Goal: Communication & Community: Answer question/provide support

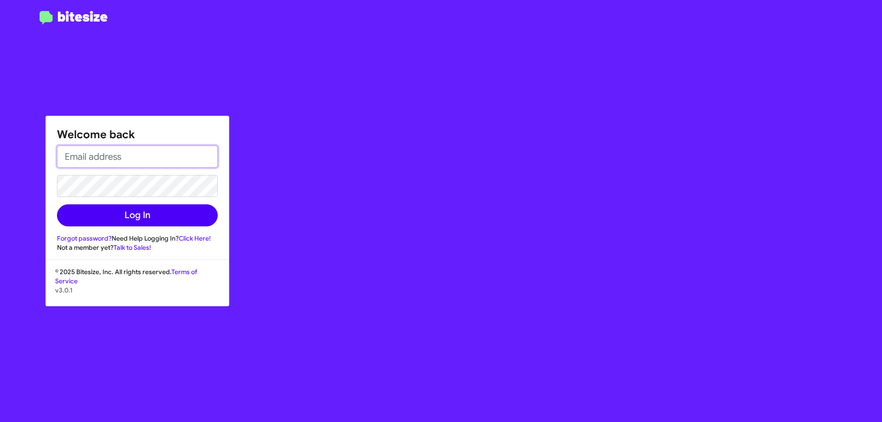
type input "[EMAIL_ADDRESS][DOMAIN_NAME]"
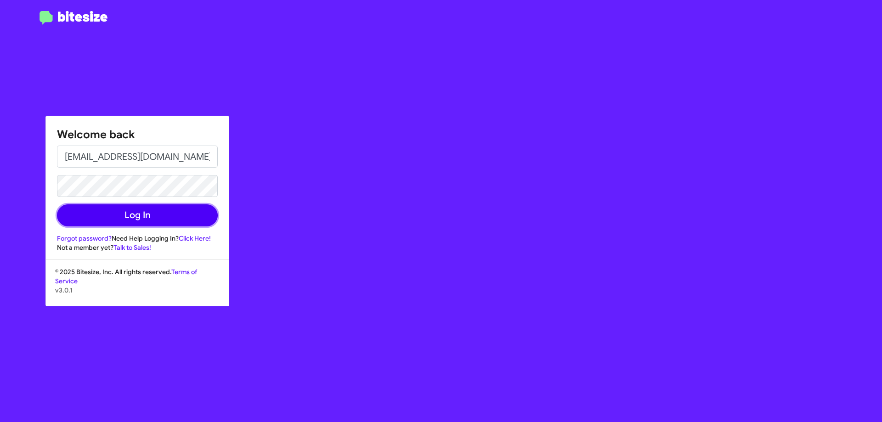
click at [127, 218] on button "Log In" at bounding box center [137, 215] width 161 height 22
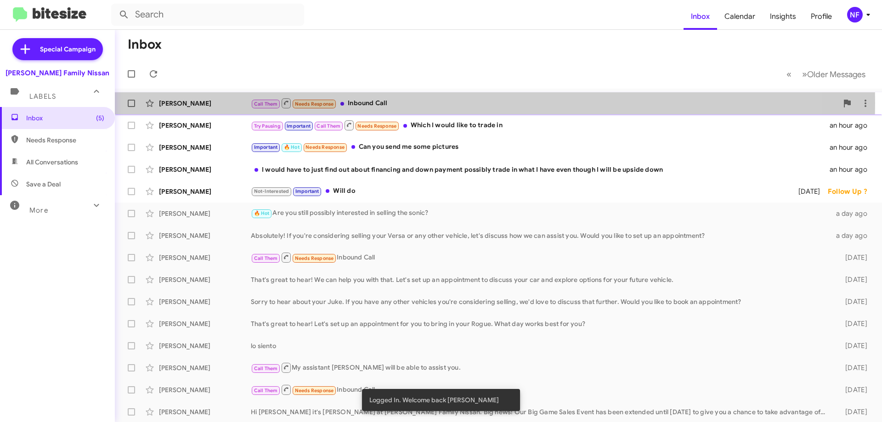
click at [207, 102] on div "[PERSON_NAME]" at bounding box center [205, 103] width 92 height 9
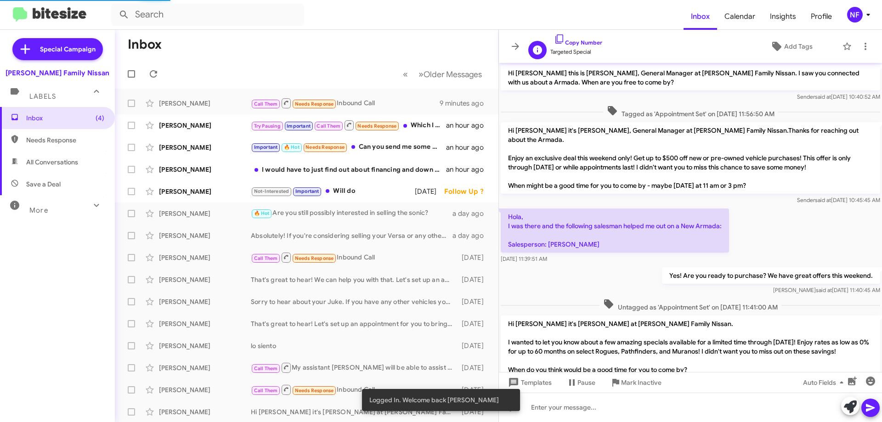
scroll to position [415, 0]
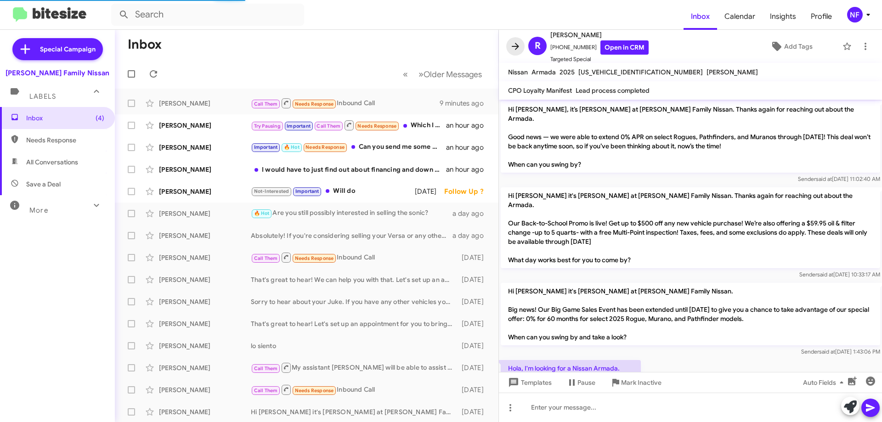
click at [513, 41] on icon at bounding box center [515, 46] width 11 height 11
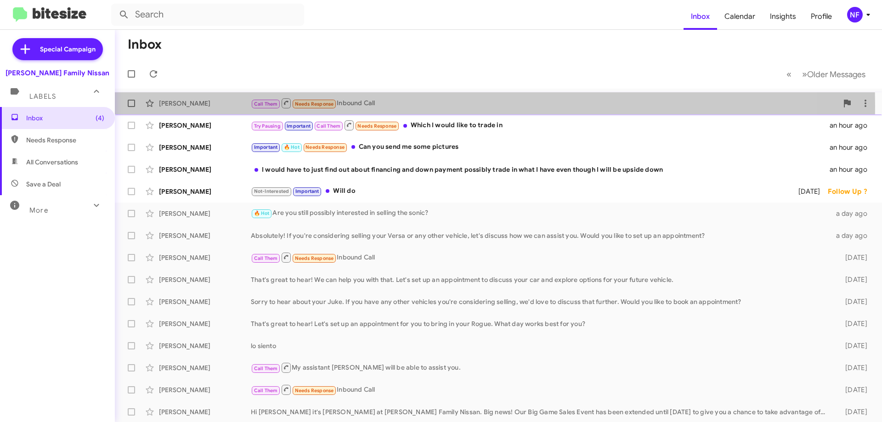
click at [204, 106] on div "[PERSON_NAME]" at bounding box center [205, 103] width 92 height 9
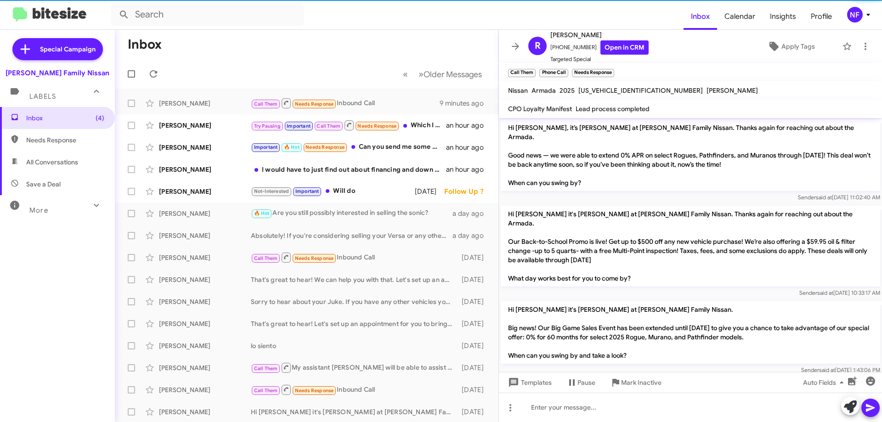
scroll to position [470, 0]
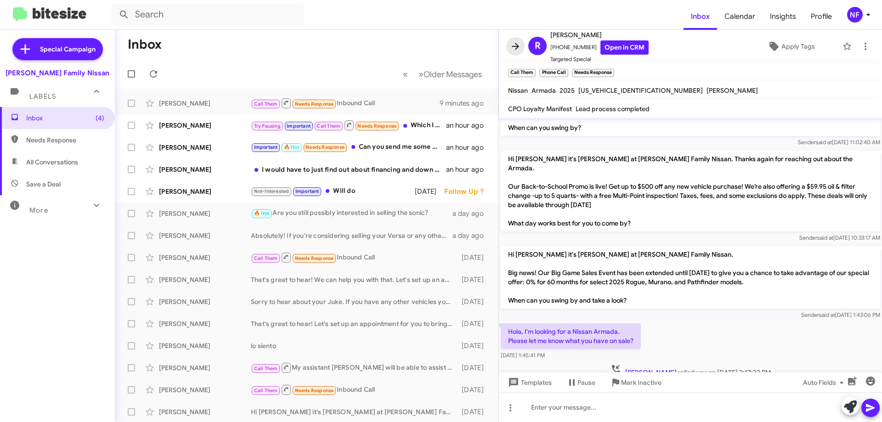
click at [512, 40] on button at bounding box center [515, 46] width 18 height 18
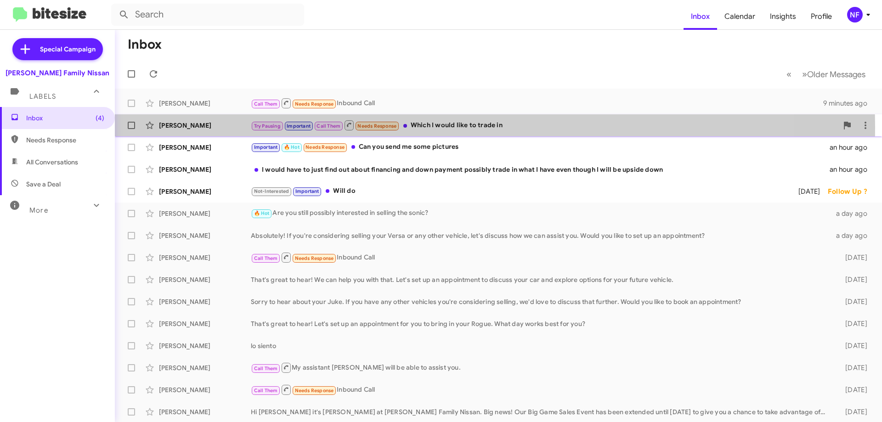
click at [192, 127] on div "[PERSON_NAME]" at bounding box center [205, 125] width 92 height 9
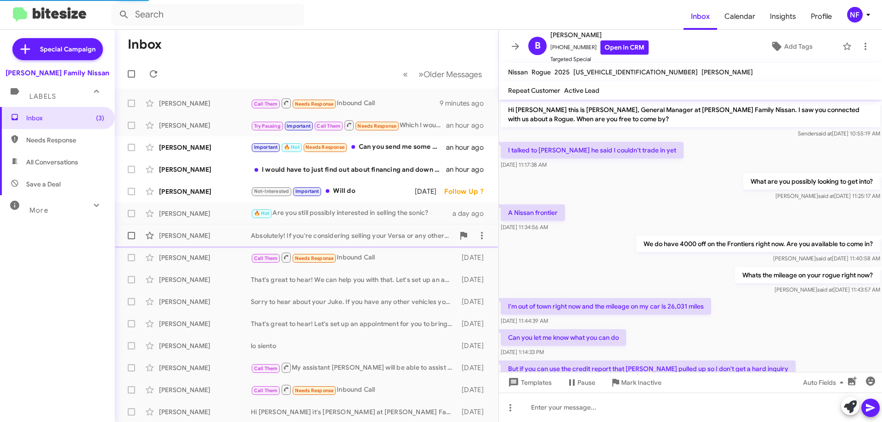
scroll to position [627, 0]
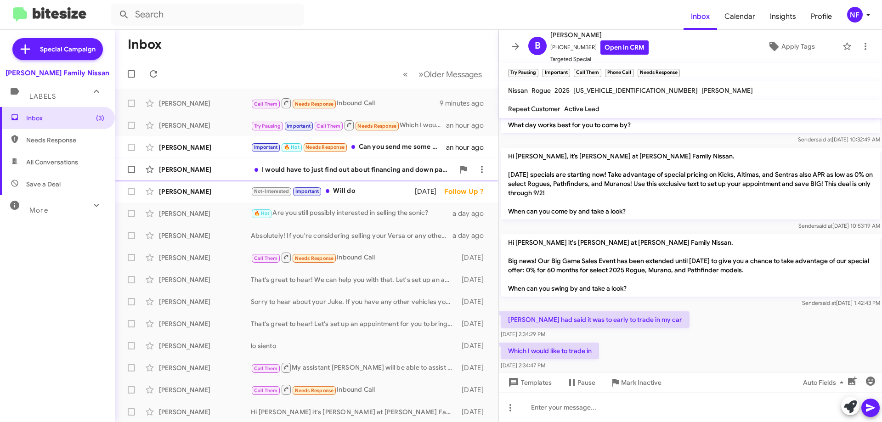
drag, startPoint x: 207, startPoint y: 148, endPoint x: 248, endPoint y: 172, distance: 47.5
click at [207, 148] on div "[PERSON_NAME]" at bounding box center [205, 147] width 92 height 9
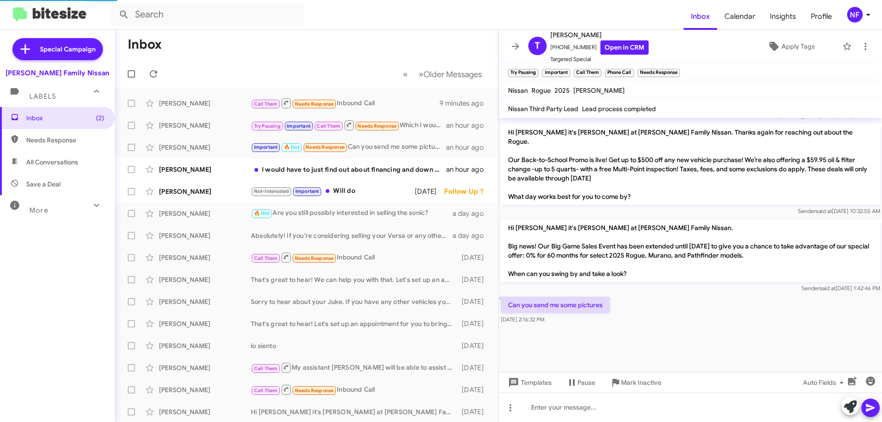
scroll to position [582, 0]
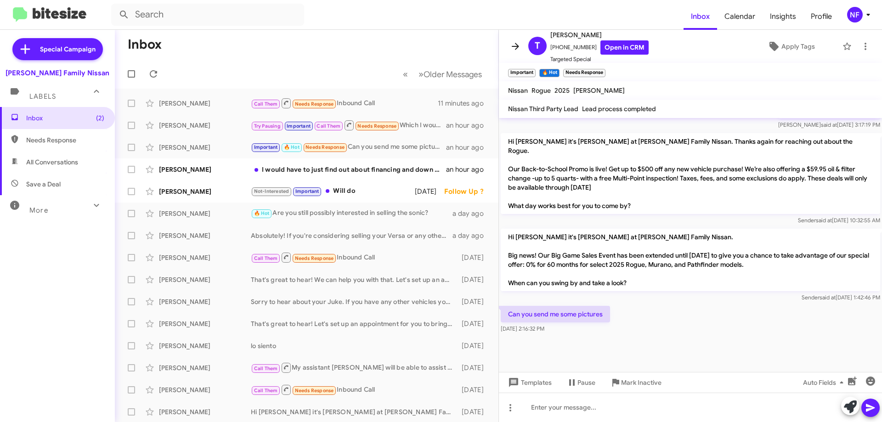
click at [510, 48] on icon at bounding box center [515, 46] width 11 height 11
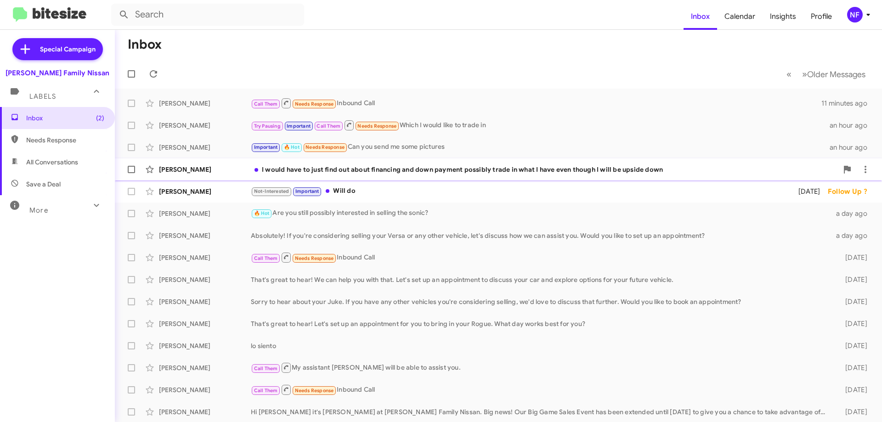
click at [184, 171] on div "[PERSON_NAME]" at bounding box center [205, 169] width 92 height 9
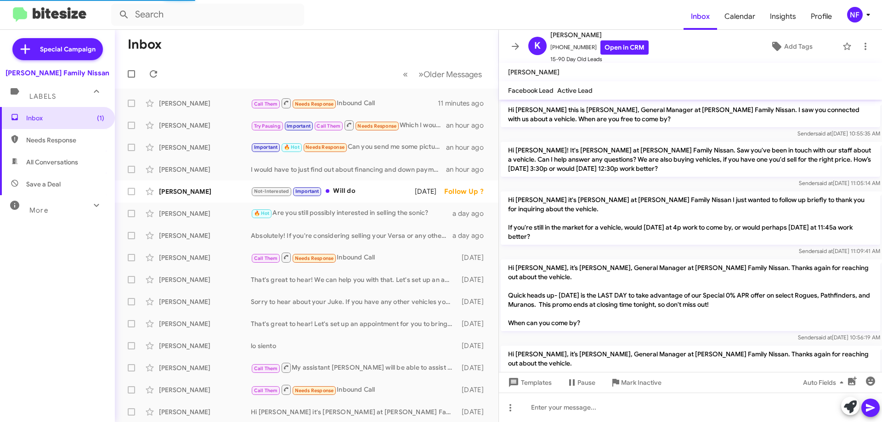
scroll to position [513, 0]
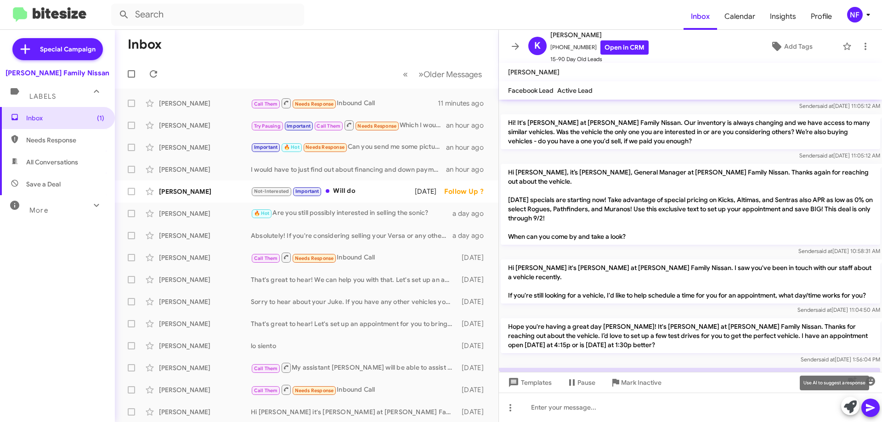
click at [852, 410] on icon at bounding box center [850, 407] width 13 height 13
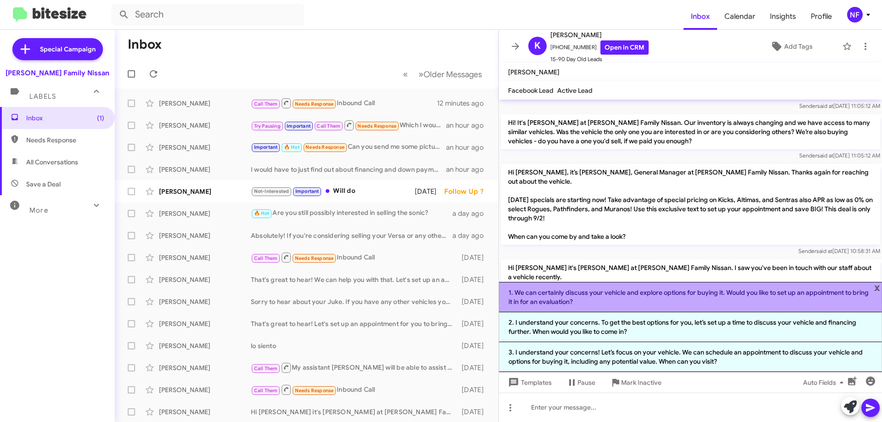
click at [684, 303] on li "1. We can certainly discuss your vehicle and explore options for buying it. Wou…" at bounding box center [690, 297] width 383 height 30
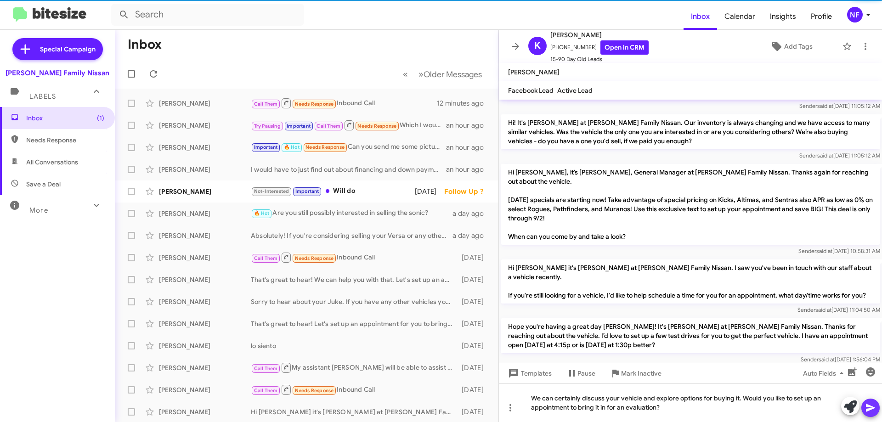
click at [870, 407] on icon at bounding box center [870, 408] width 9 height 8
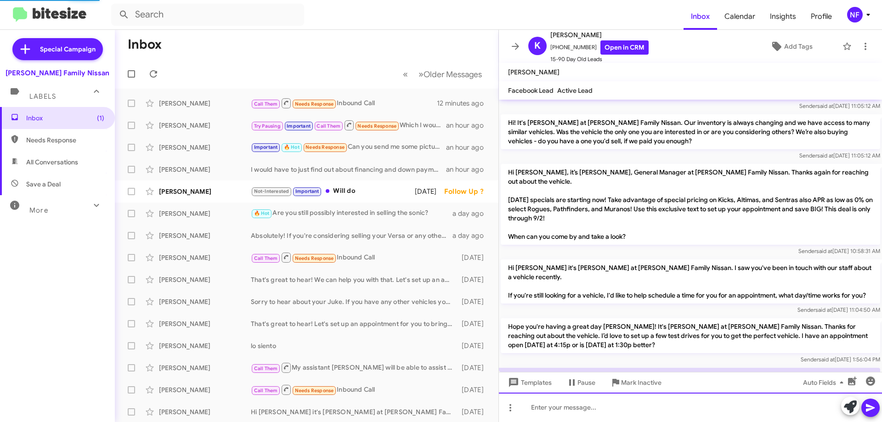
scroll to position [555, 0]
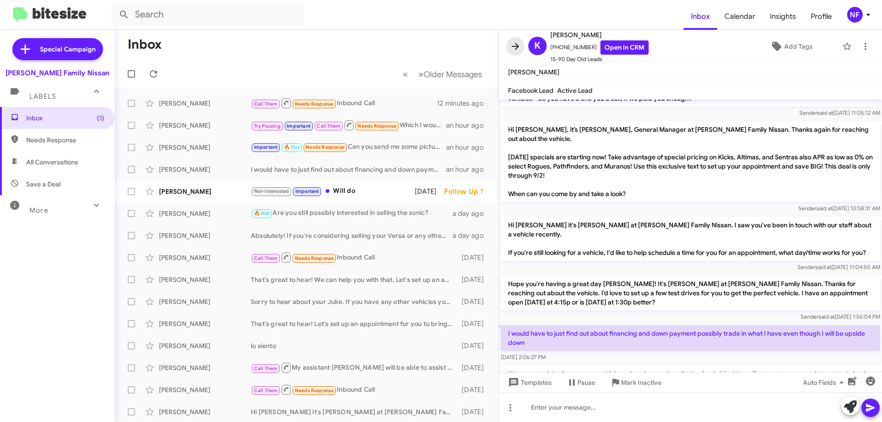
click at [513, 43] on icon at bounding box center [515, 46] width 11 height 11
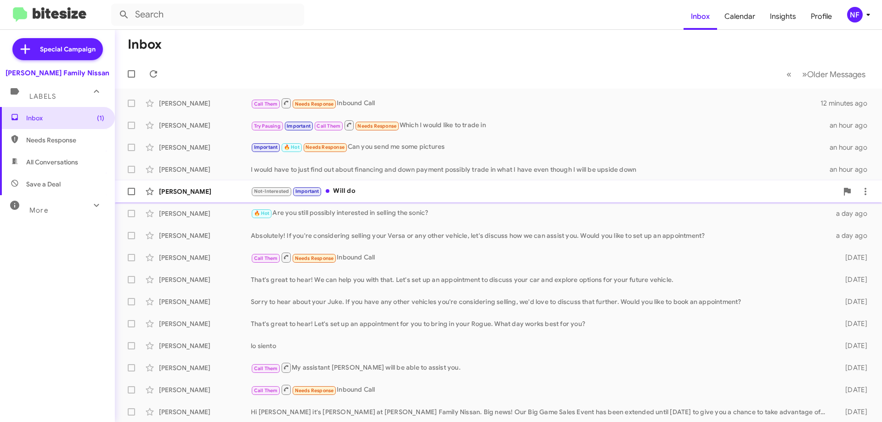
click at [225, 191] on div "[PERSON_NAME]" at bounding box center [205, 191] width 92 height 9
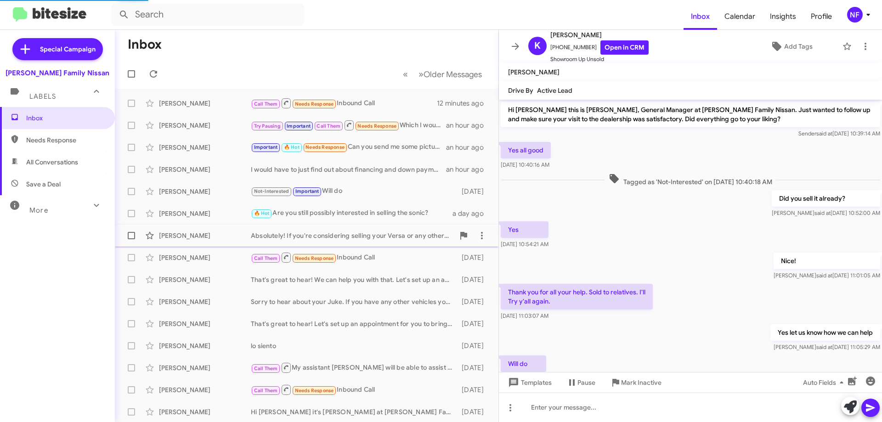
scroll to position [34, 0]
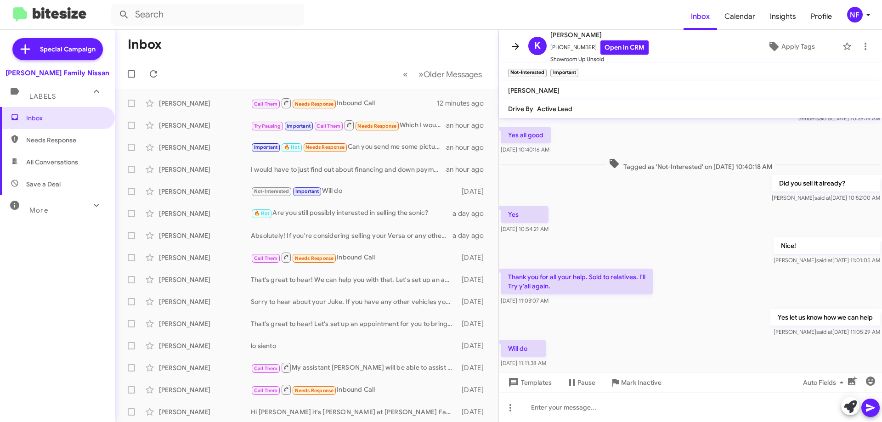
click at [514, 46] on icon at bounding box center [515, 46] width 7 height 7
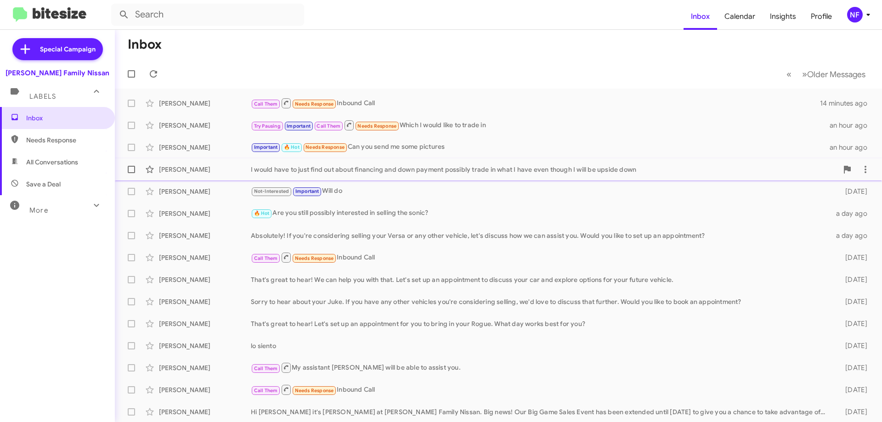
click at [260, 168] on div "I would have to just find out about financing and down payment possibly trade i…" at bounding box center [544, 169] width 587 height 9
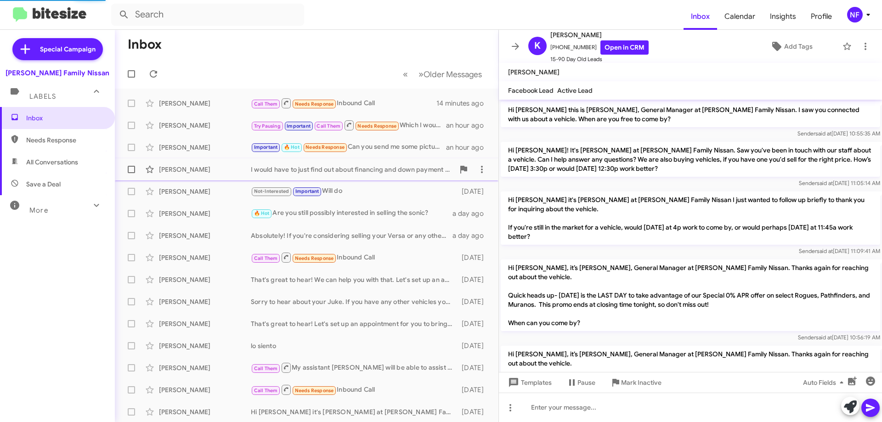
scroll to position [555, 0]
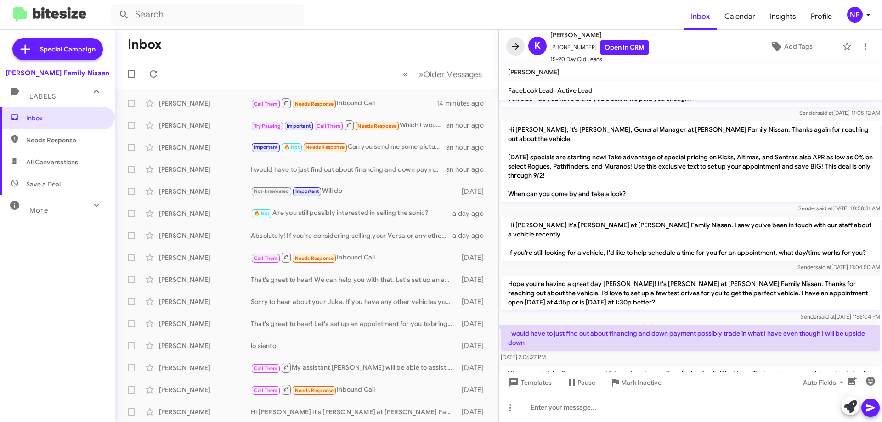
click at [514, 47] on icon at bounding box center [515, 46] width 11 height 11
